Goal: Task Accomplishment & Management: Complete application form

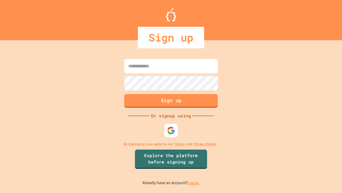
click at [194, 182] on link "Log in." at bounding box center [194, 183] width 12 height 6
